Goal: Information Seeking & Learning: Stay updated

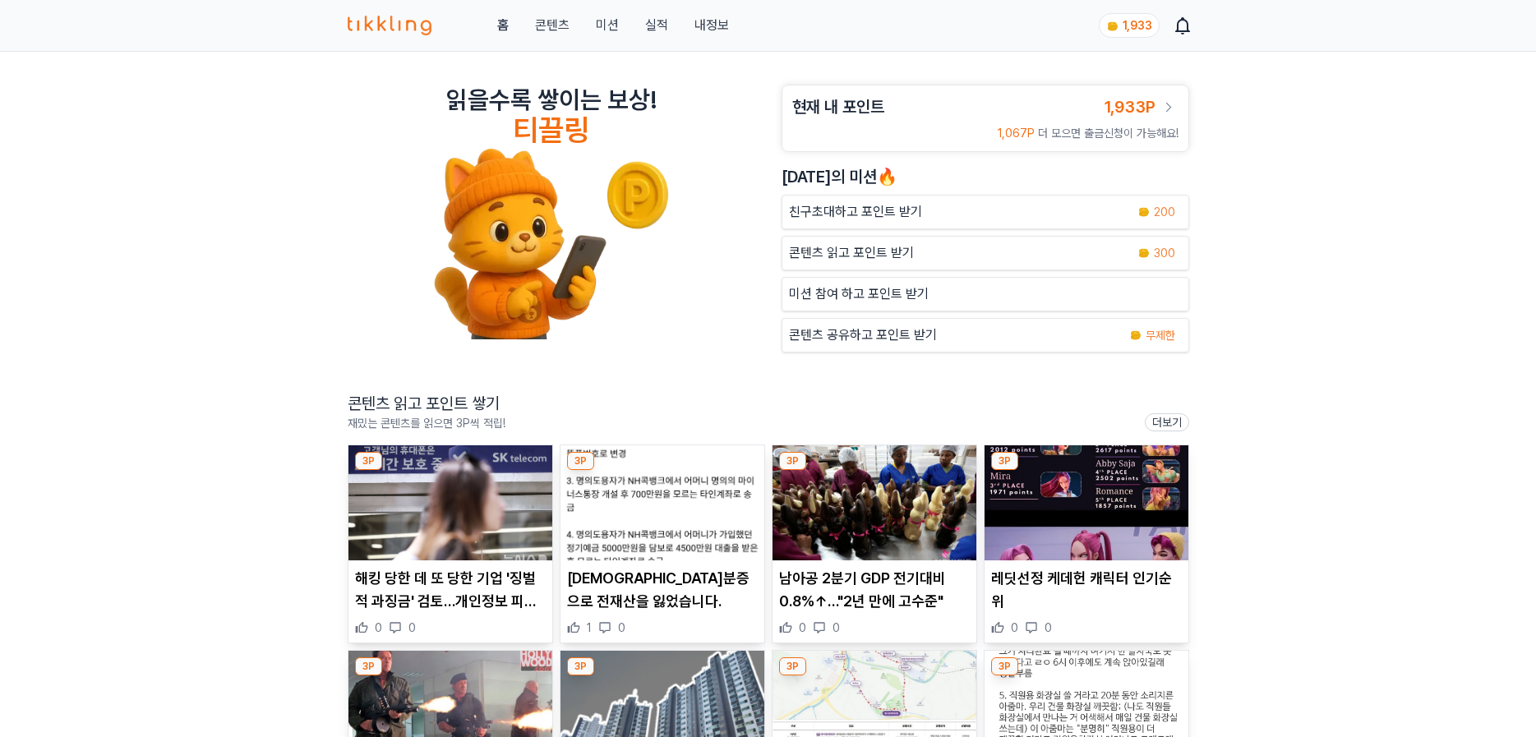
click at [726, 528] on img at bounding box center [662, 502] width 204 height 115
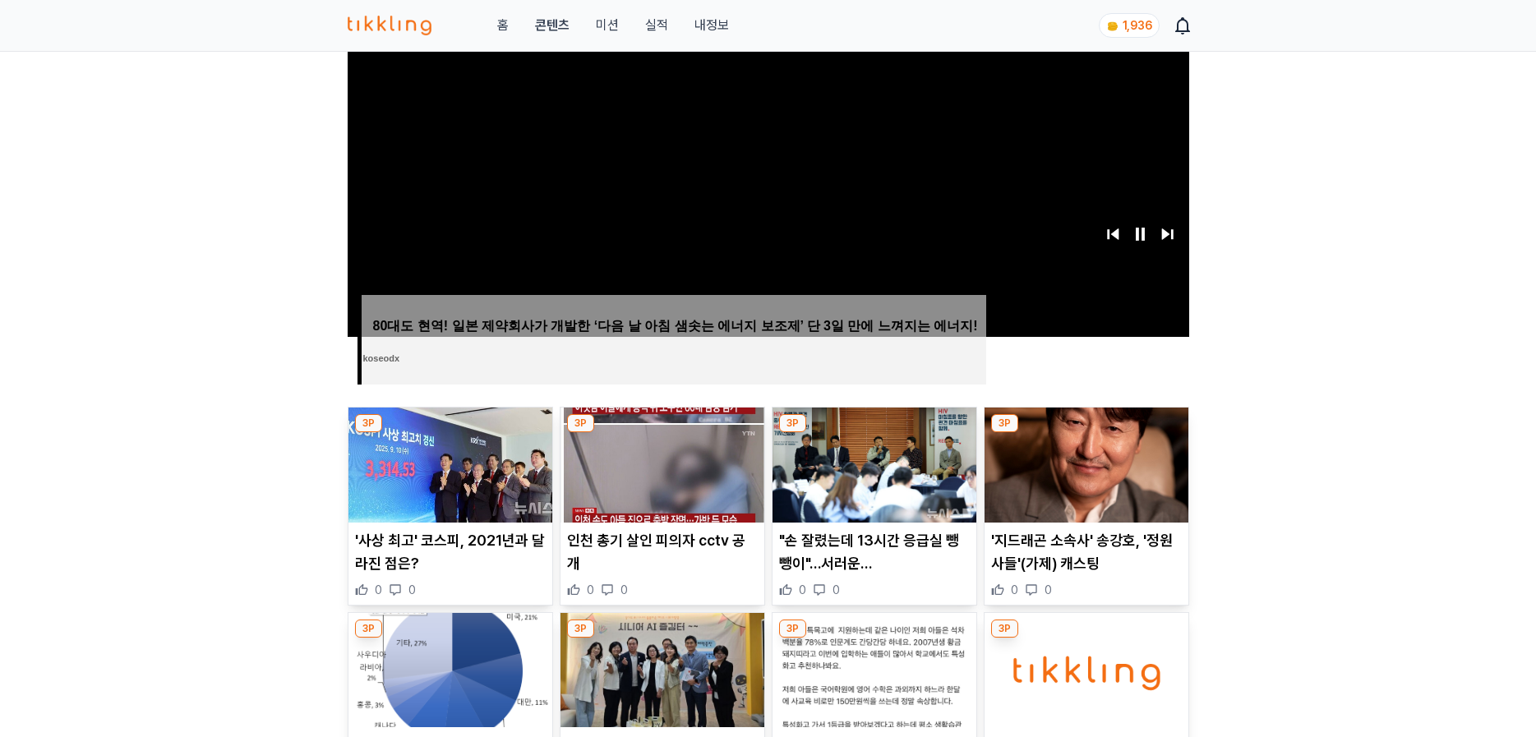
scroll to position [411, 0]
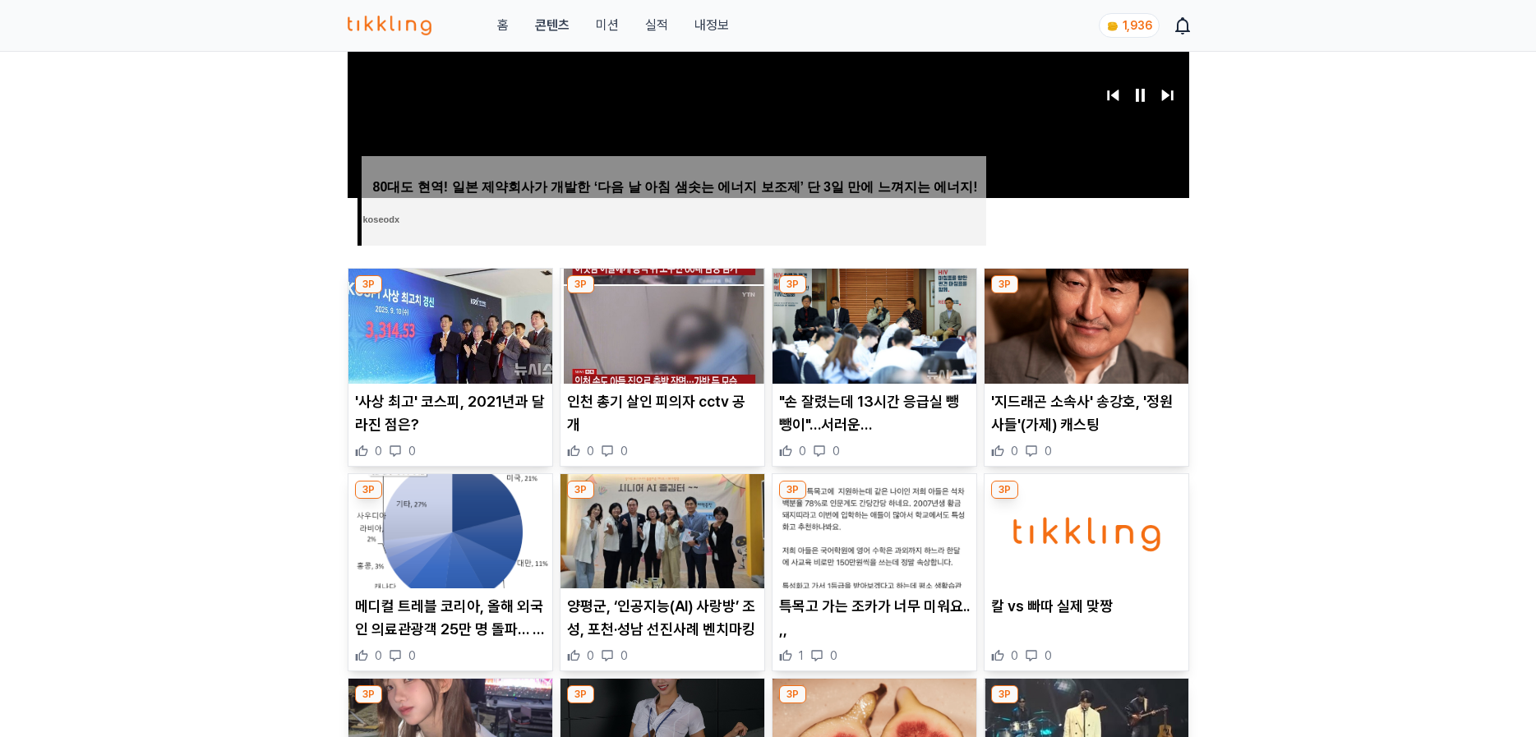
click at [879, 422] on p ""손 잘렸는데 13시간 응급실 뺑뺑이"…서러운 HIV 감염" at bounding box center [874, 413] width 191 height 46
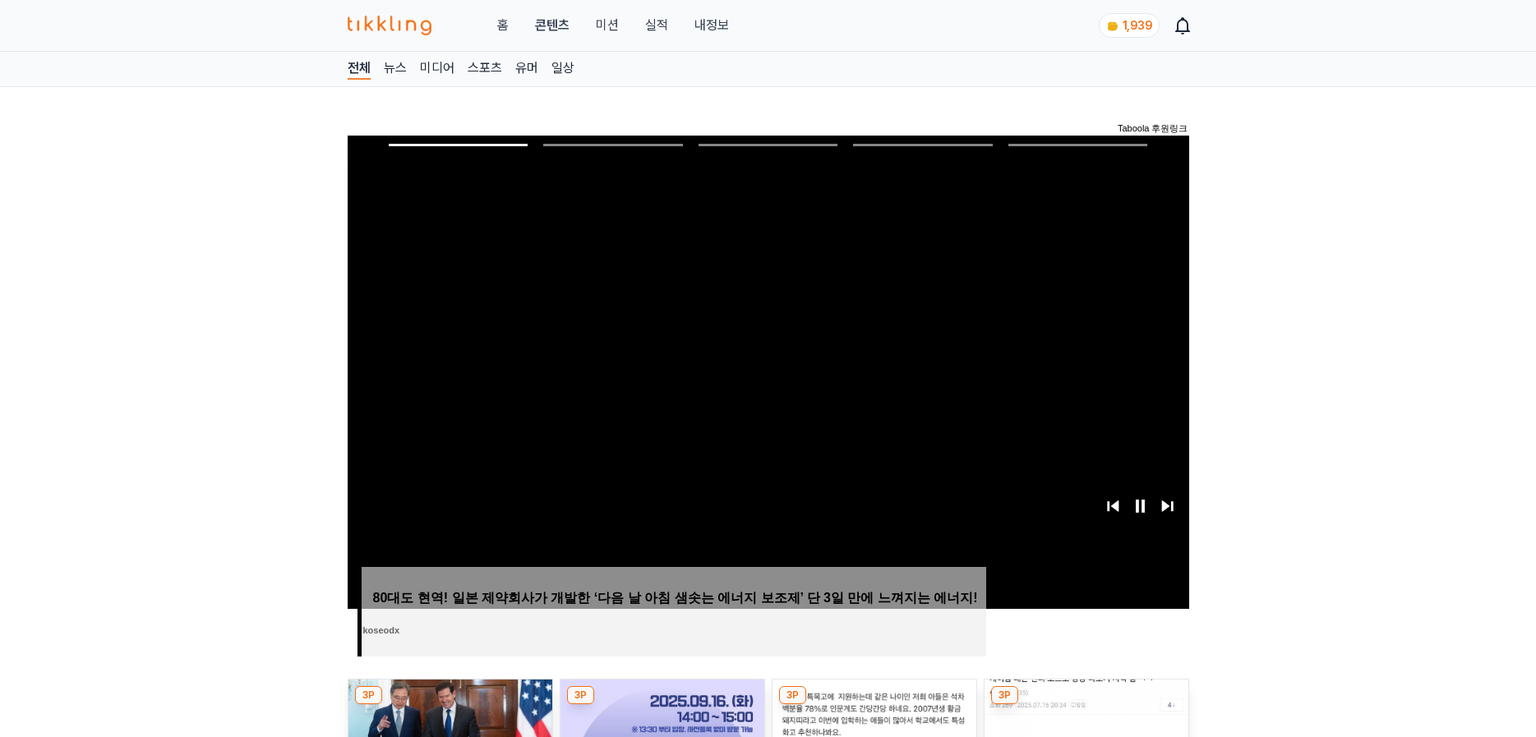
scroll to position [493, 0]
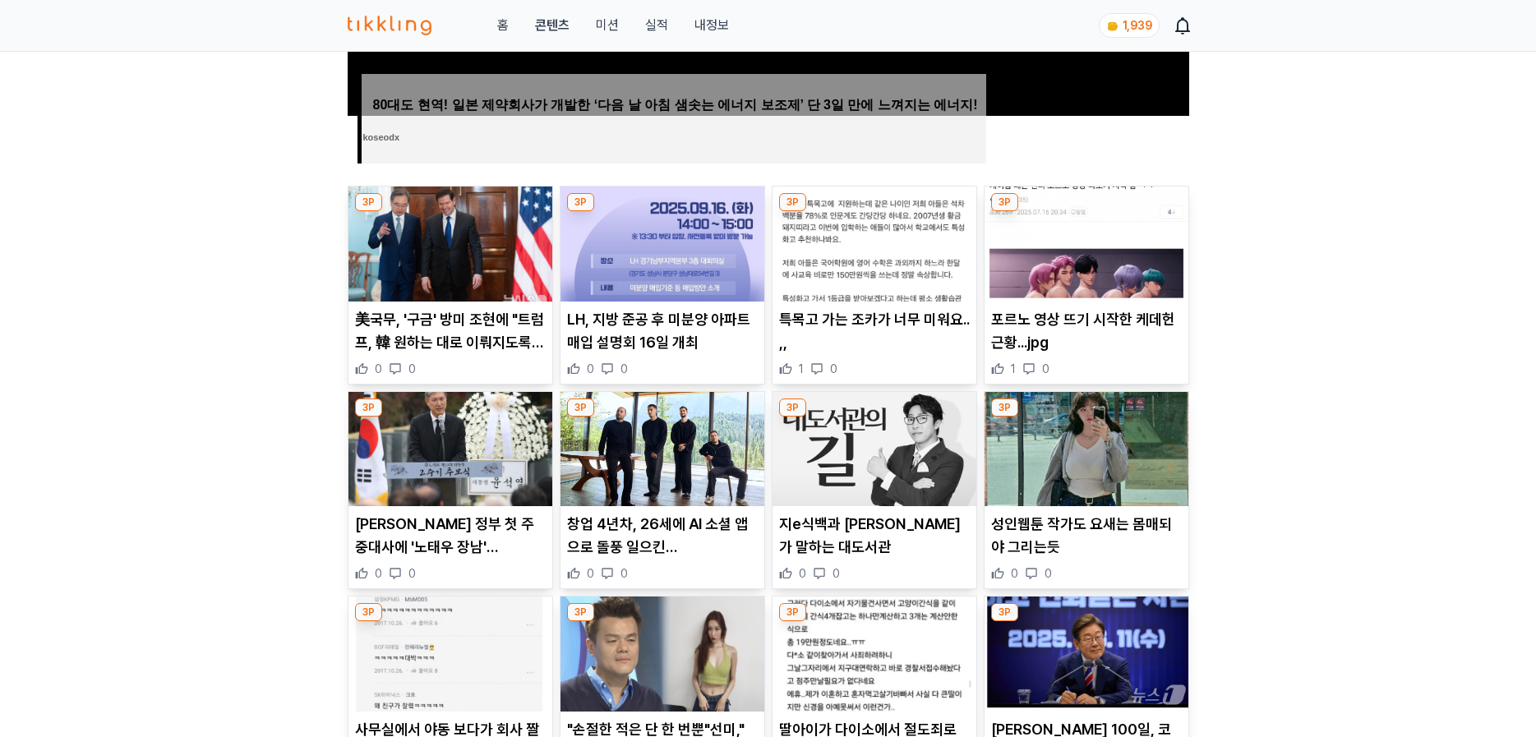
click at [665, 484] on img at bounding box center [662, 449] width 204 height 115
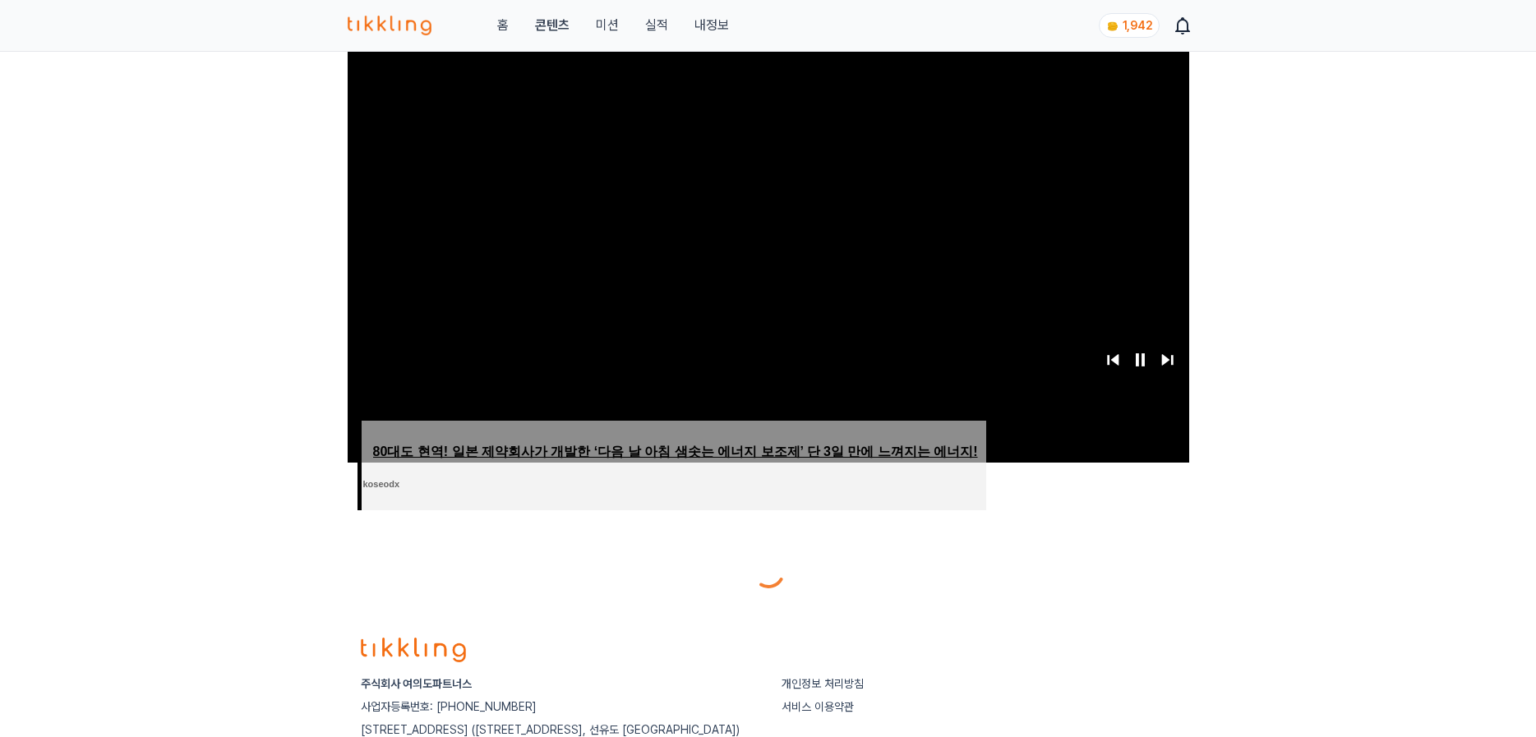
scroll to position [329, 0]
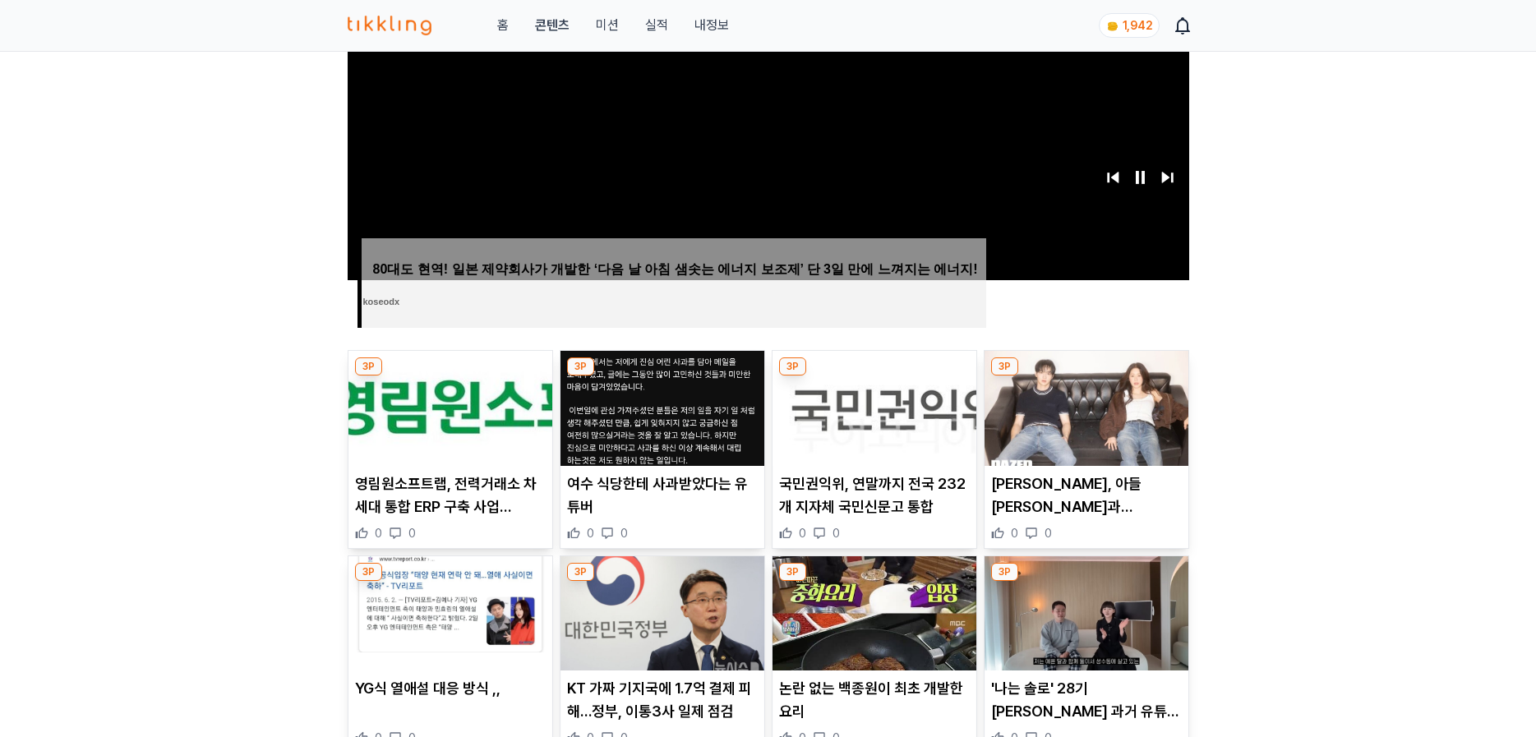
click at [897, 510] on p "국민권익위, 연말까지 전국 232개 지자체 국민신문고 통합" at bounding box center [874, 496] width 191 height 46
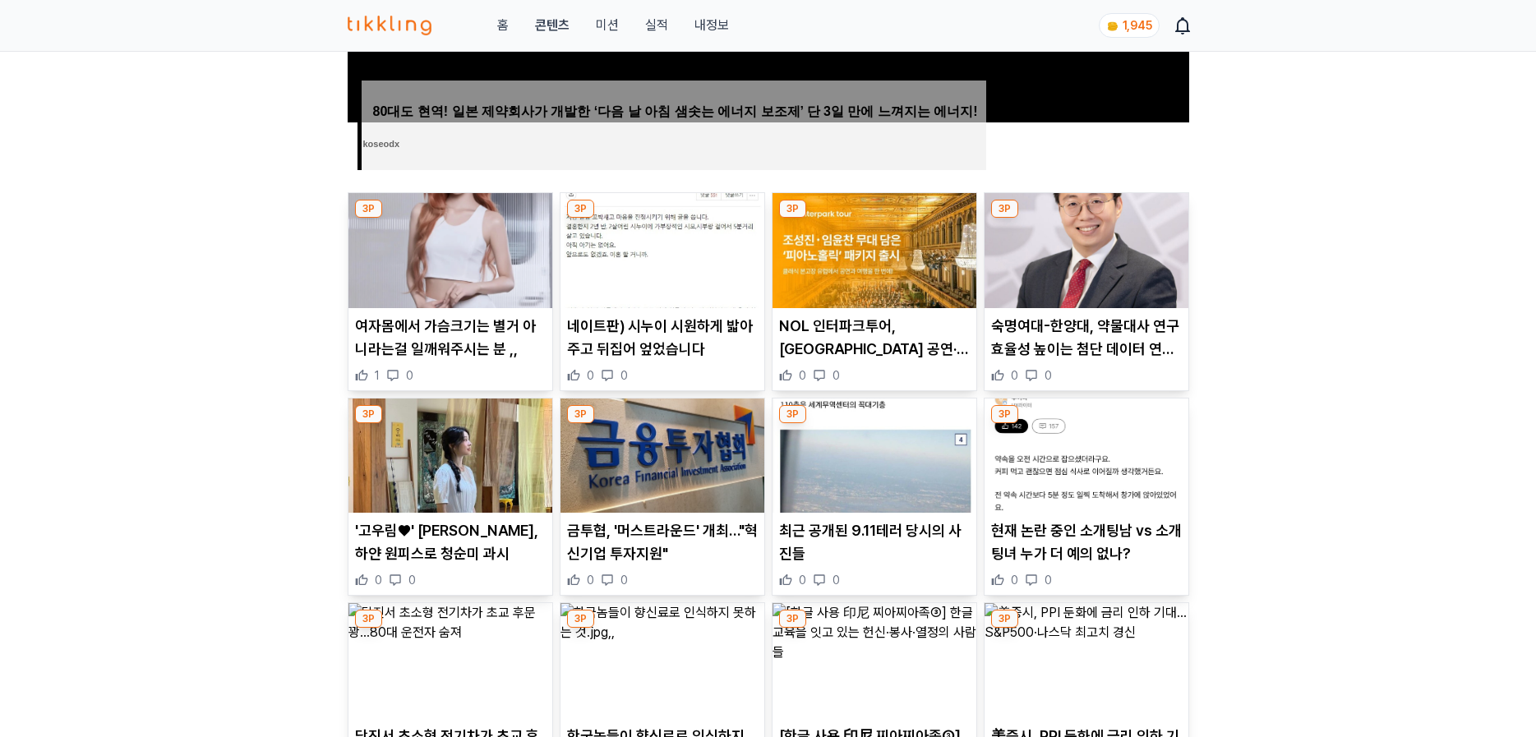
scroll to position [493, 0]
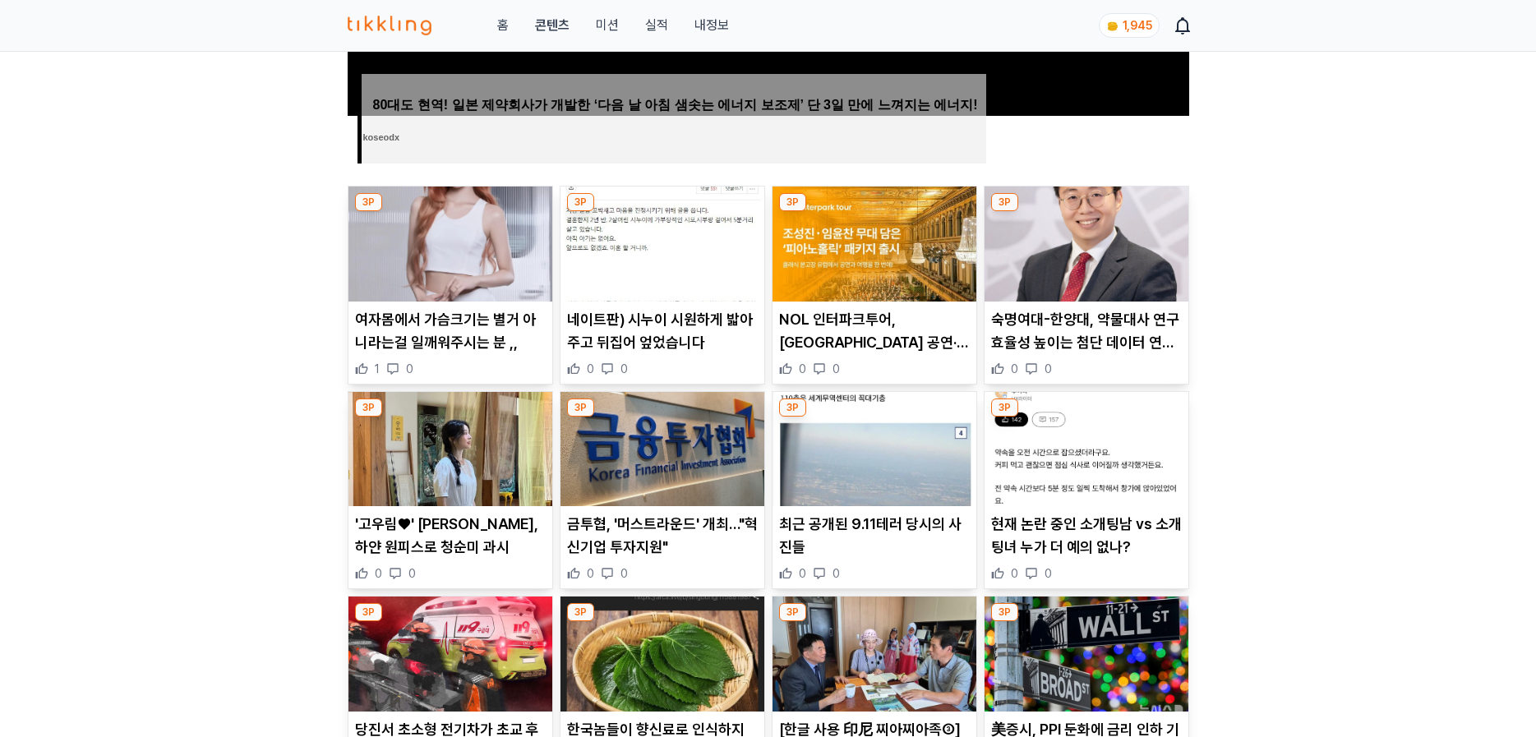
click at [1091, 544] on p "현재 논란 중인 소개팅남 vs 소개팅녀 누가 더 예의 없나?" at bounding box center [1086, 536] width 191 height 46
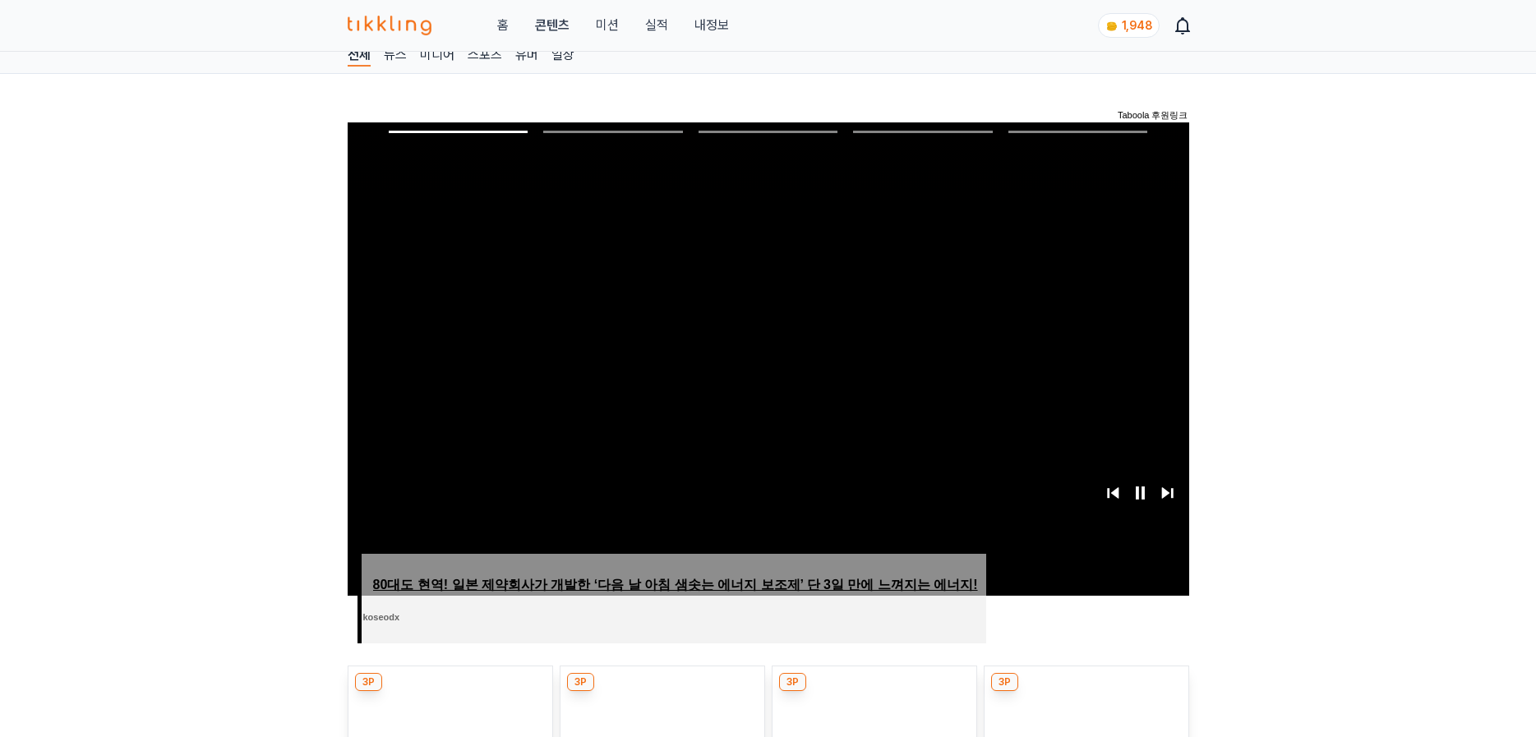
scroll to position [493, 0]
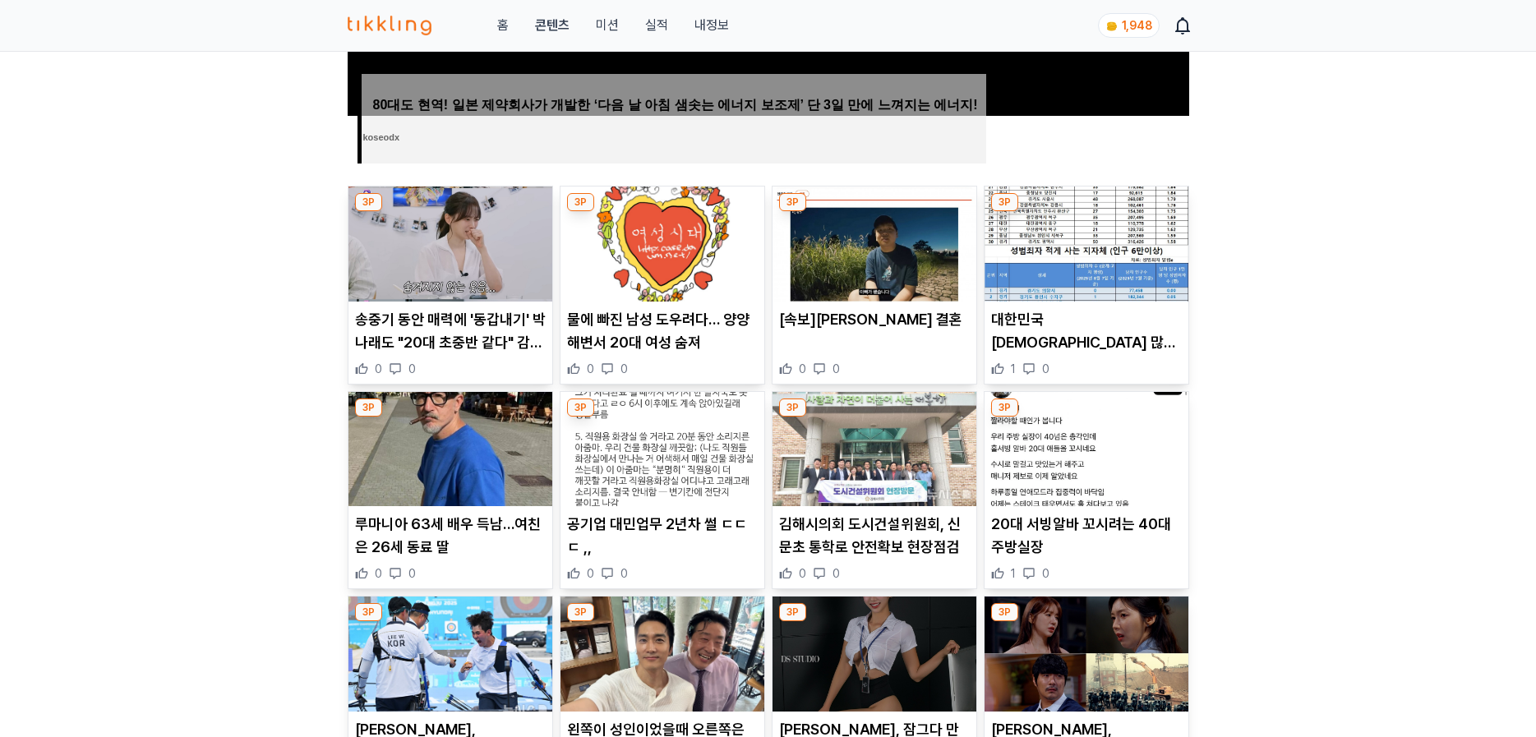
click at [656, 478] on img at bounding box center [662, 449] width 204 height 115
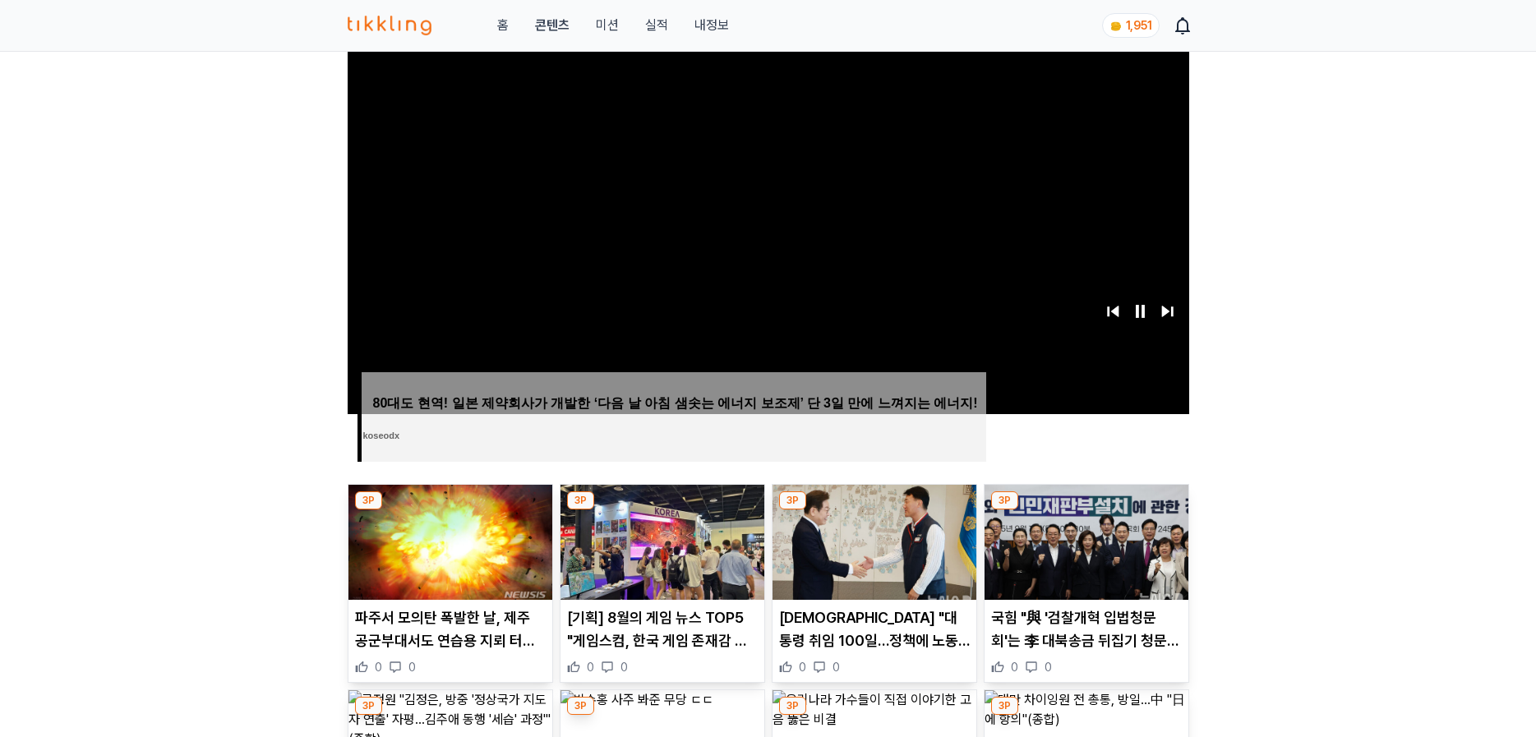
scroll to position [493, 0]
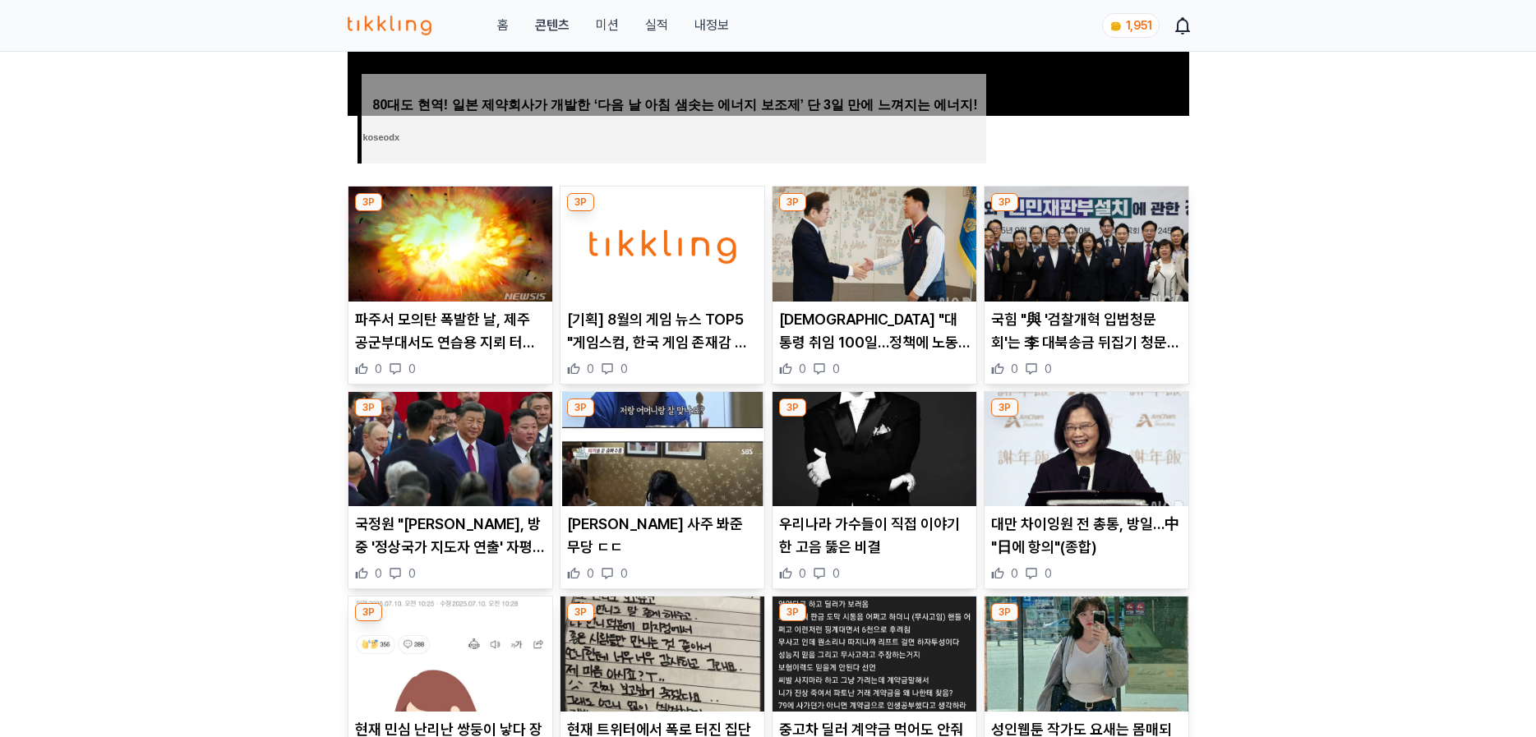
click at [447, 347] on p "파주서 모의탄 폭발한 날, 제주 공군부대서도 연습용 지뢰 터져 7명 부상" at bounding box center [450, 331] width 191 height 46
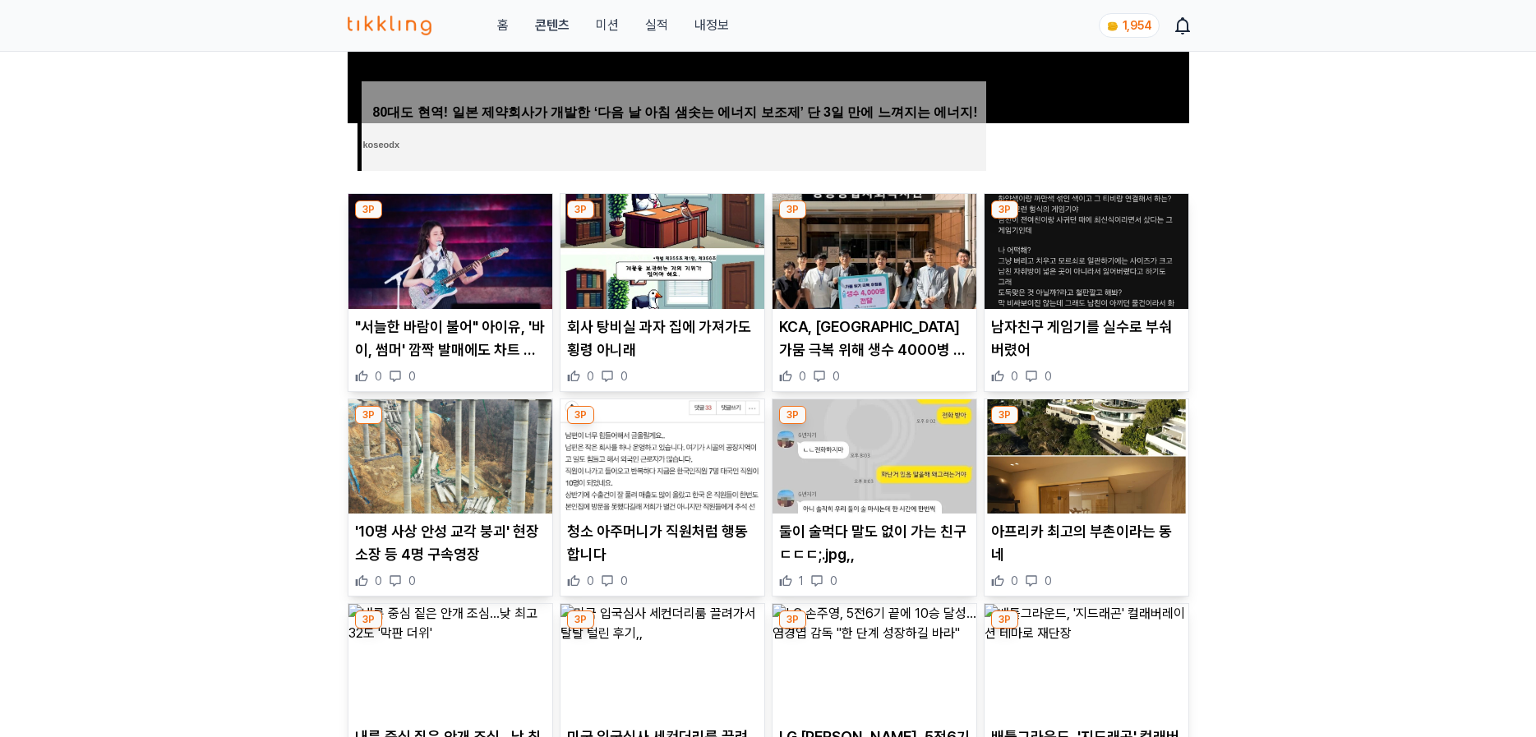
scroll to position [493, 0]
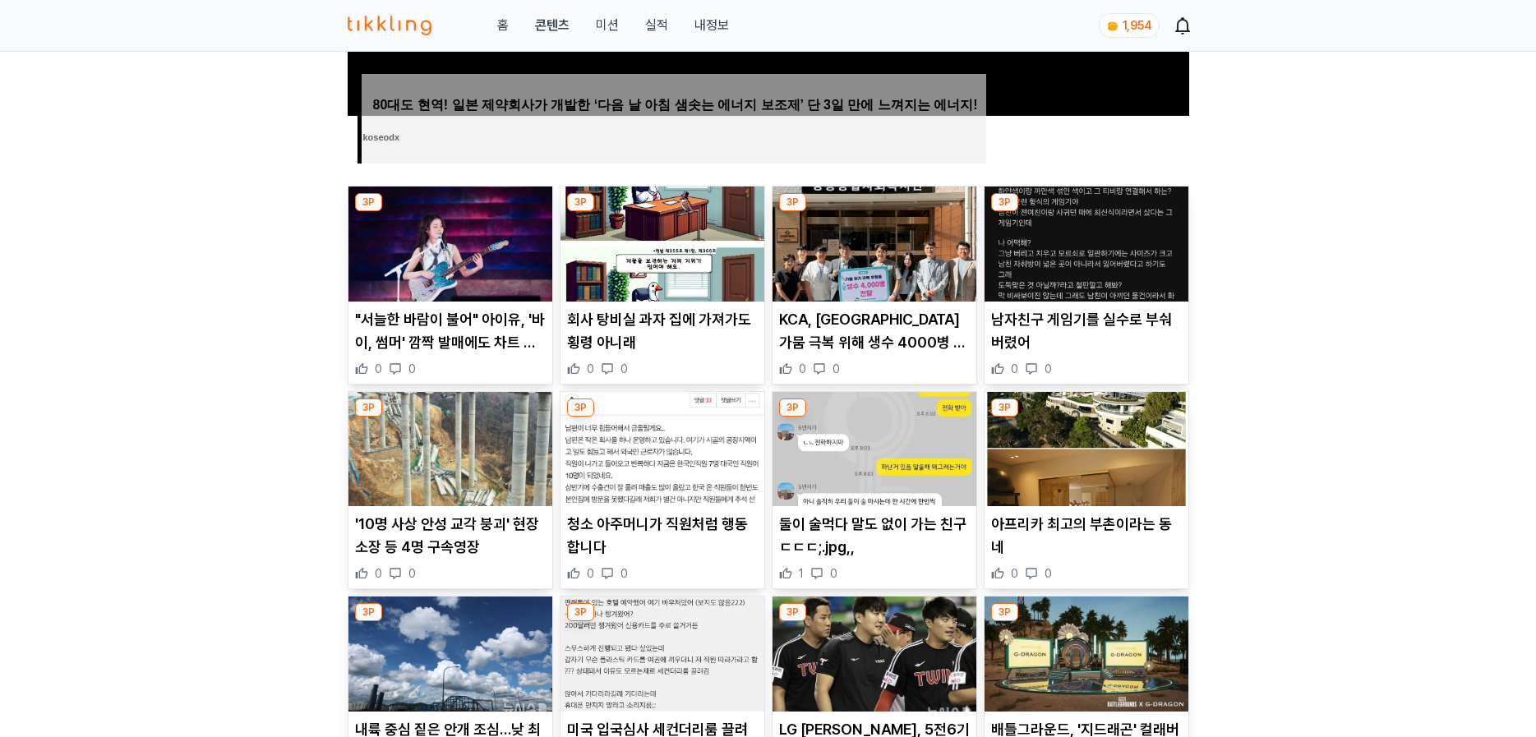
click at [462, 348] on p ""서늘한 바람이 불어" 아이유, '바이, 썸머' 깜짝 발매에도 차트 정상" at bounding box center [450, 331] width 191 height 46
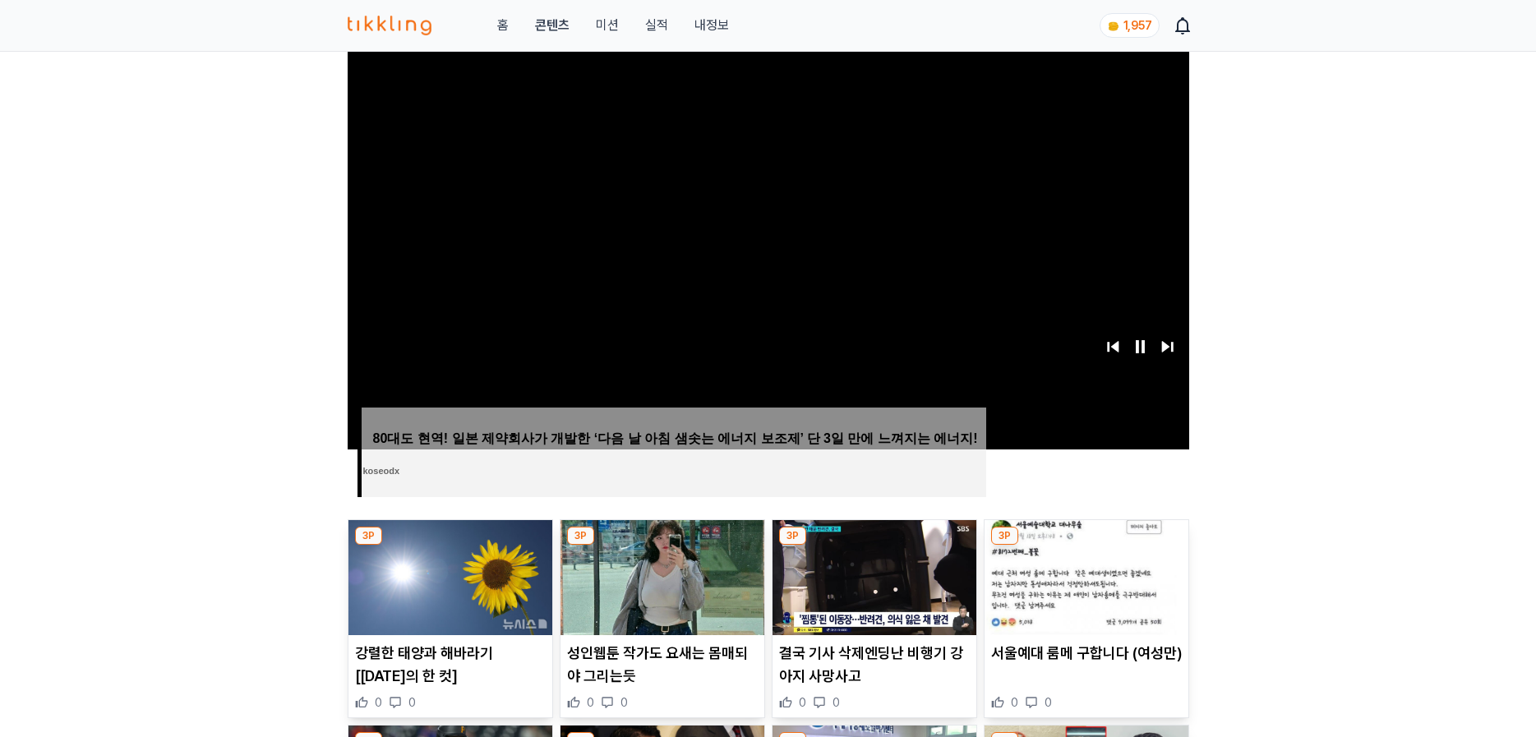
scroll to position [411, 0]
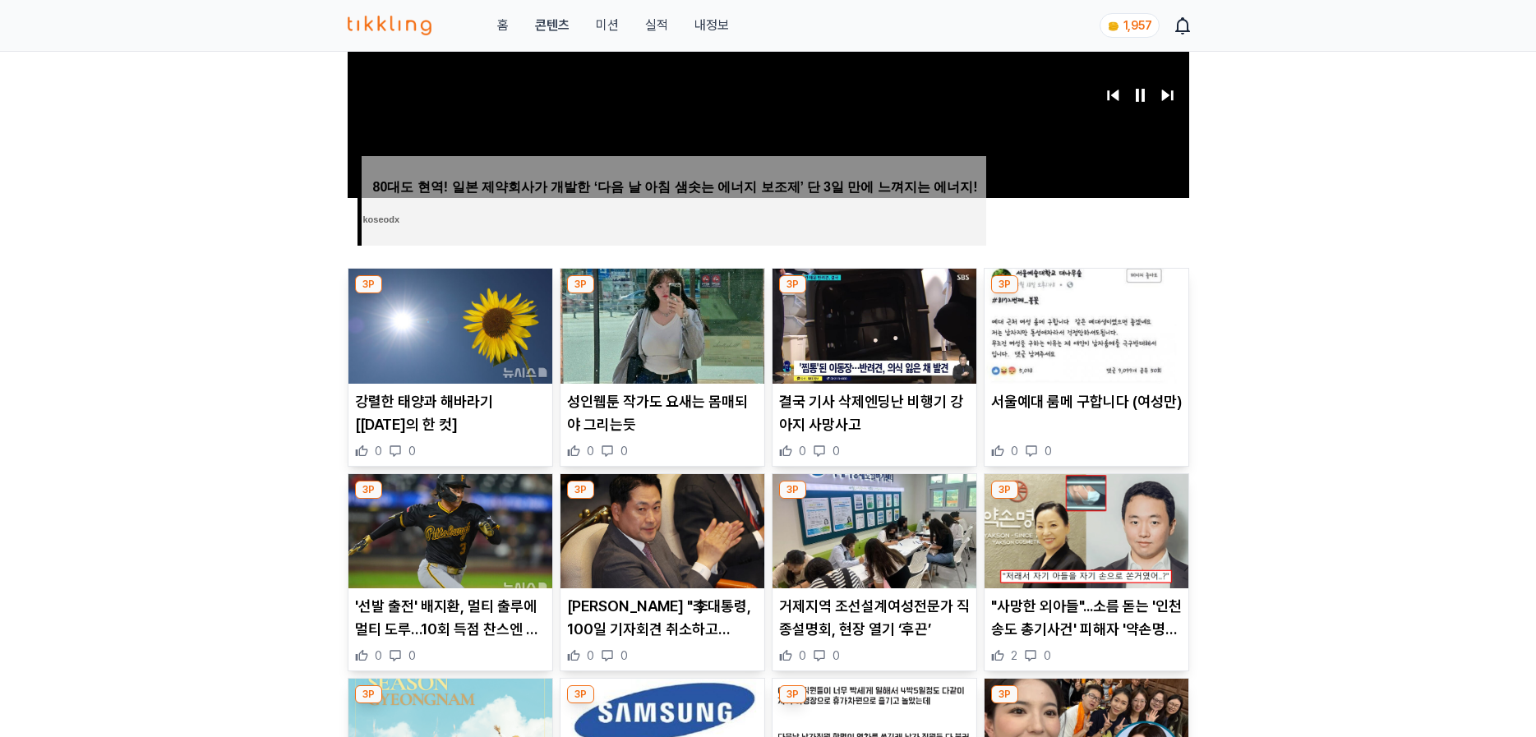
click at [887, 417] on p "결국 기사 삭제엔딩난 비행기 강아지 사망사고" at bounding box center [874, 413] width 191 height 46
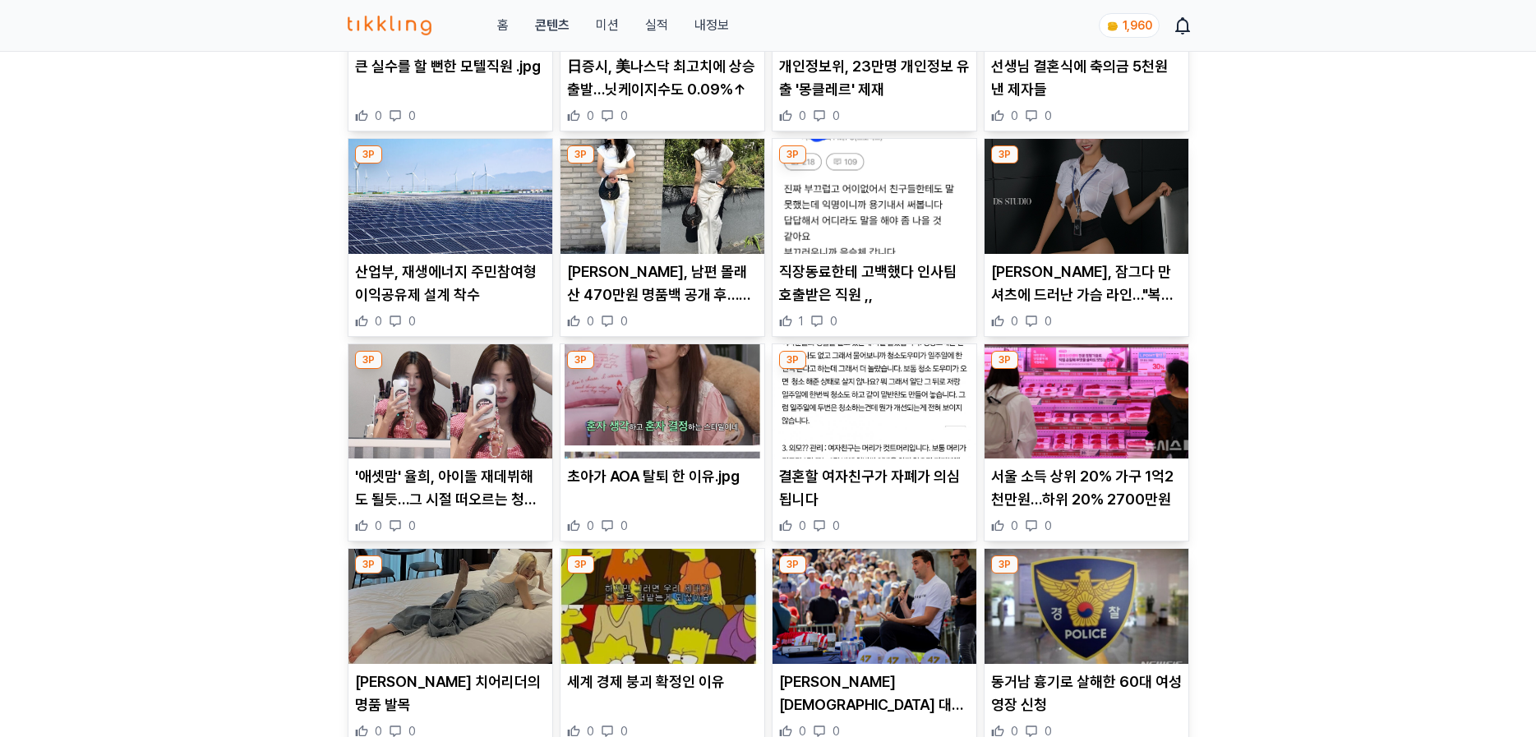
scroll to position [1151, 0]
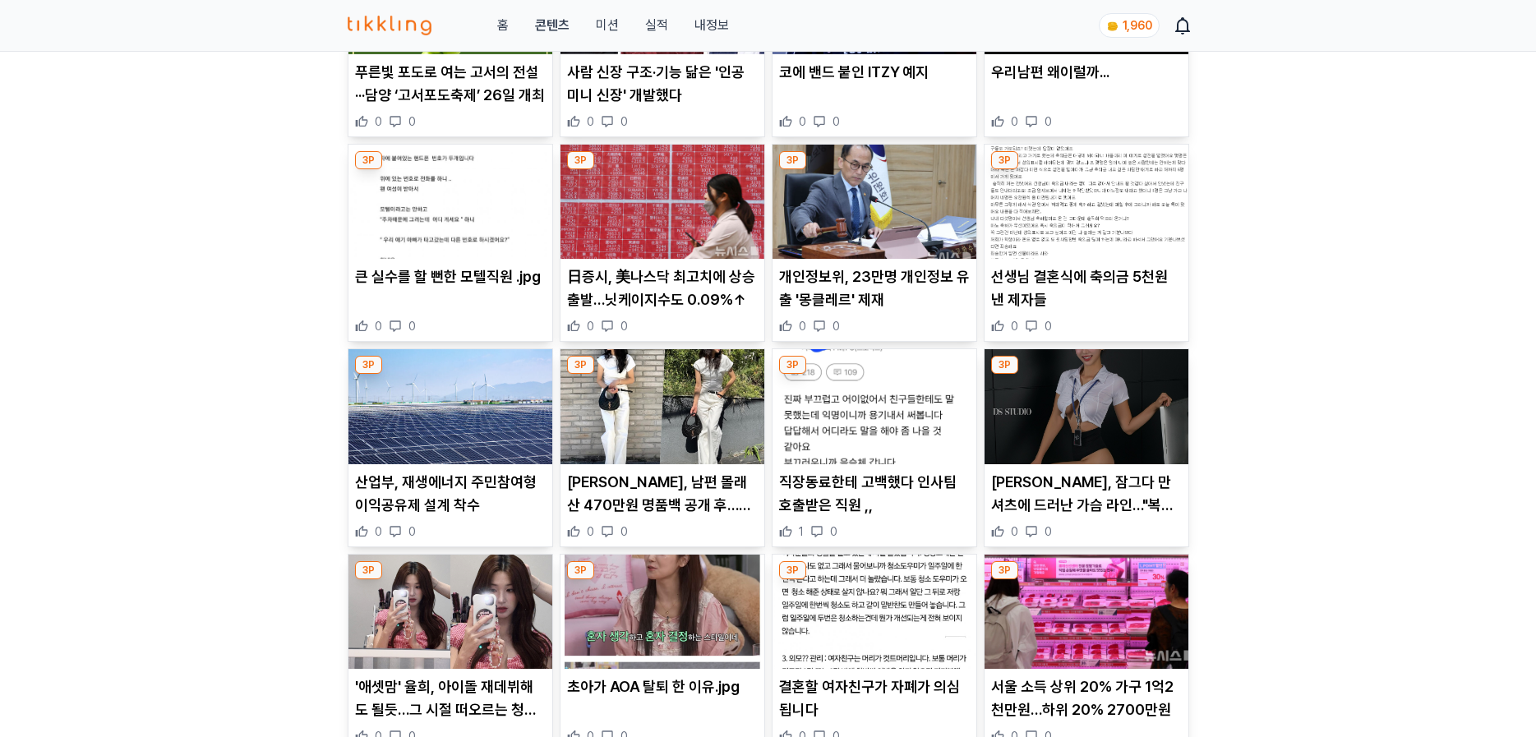
click at [1046, 269] on p "선생님 결혼식에 축의금 5천원 낸 제자들" at bounding box center [1086, 288] width 191 height 46
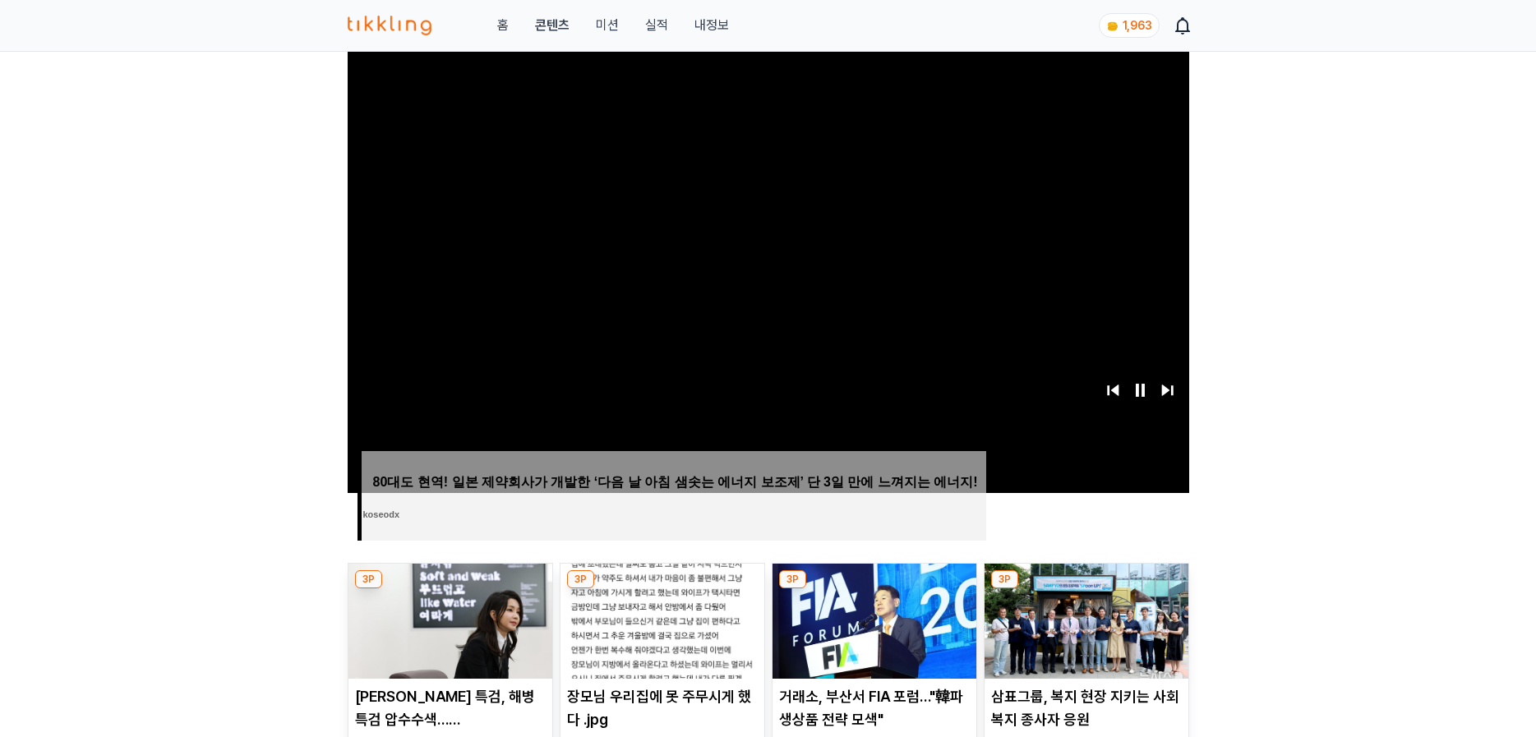
scroll to position [493, 0]
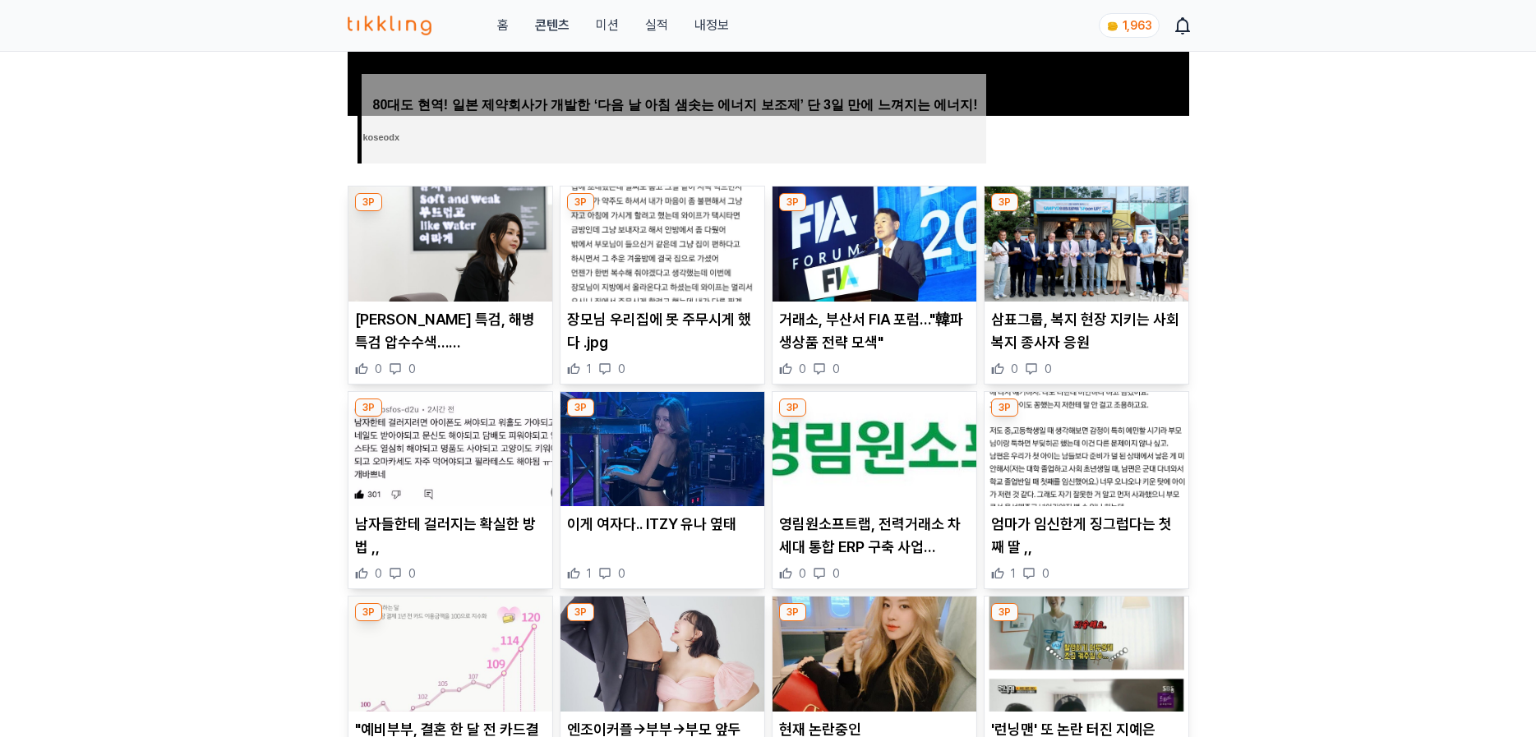
click at [1086, 334] on p "삼표그룹, 복지 현장 지키는 사회복지 종사자 응원" at bounding box center [1086, 331] width 191 height 46
